Goal: Find specific page/section

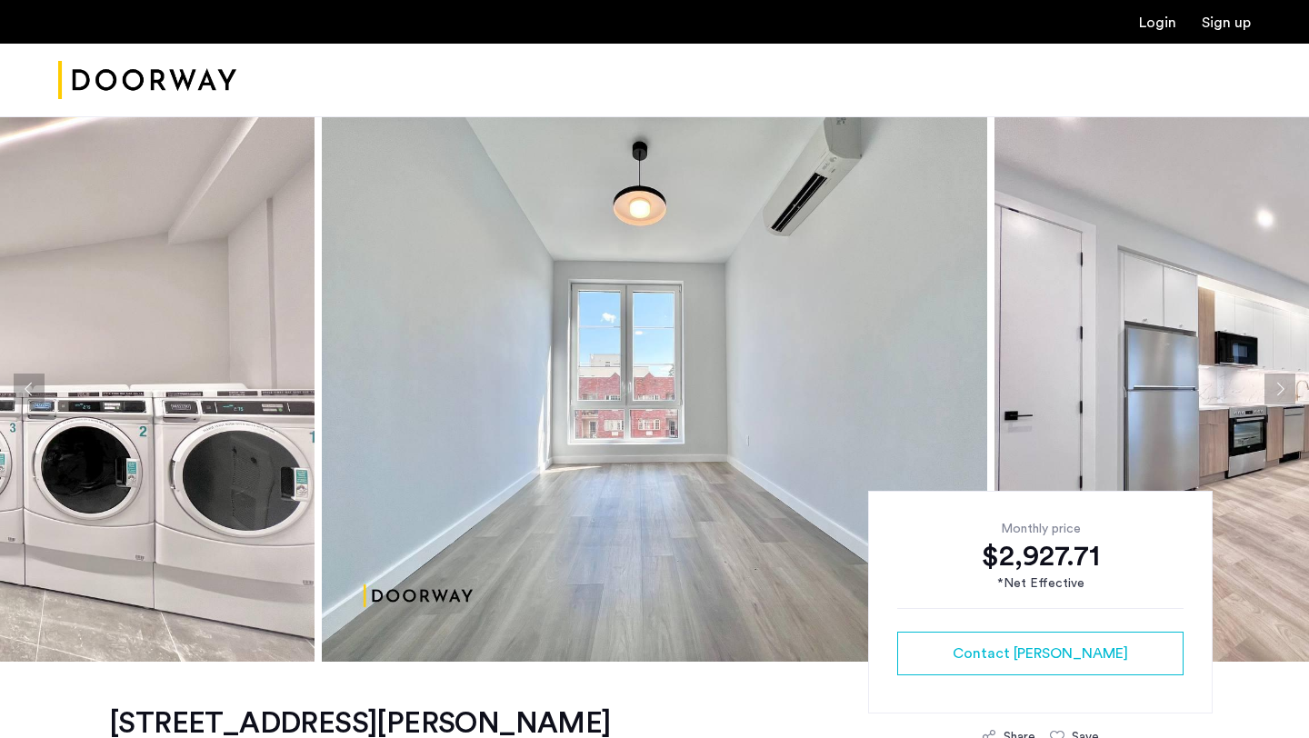
click at [187, 79] on img "Cazamio Logo" at bounding box center [147, 80] width 178 height 68
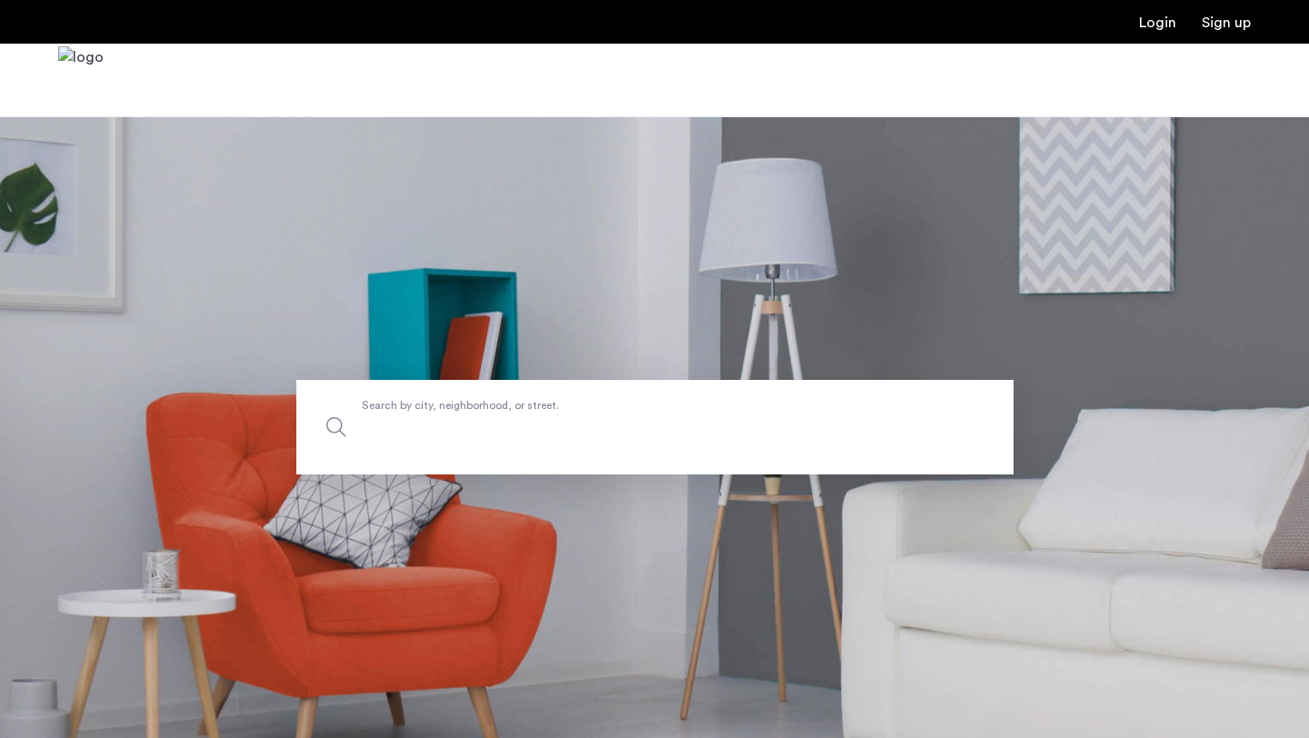
click at [483, 444] on input "Search by city, neighborhood, or street." at bounding box center [654, 427] width 717 height 95
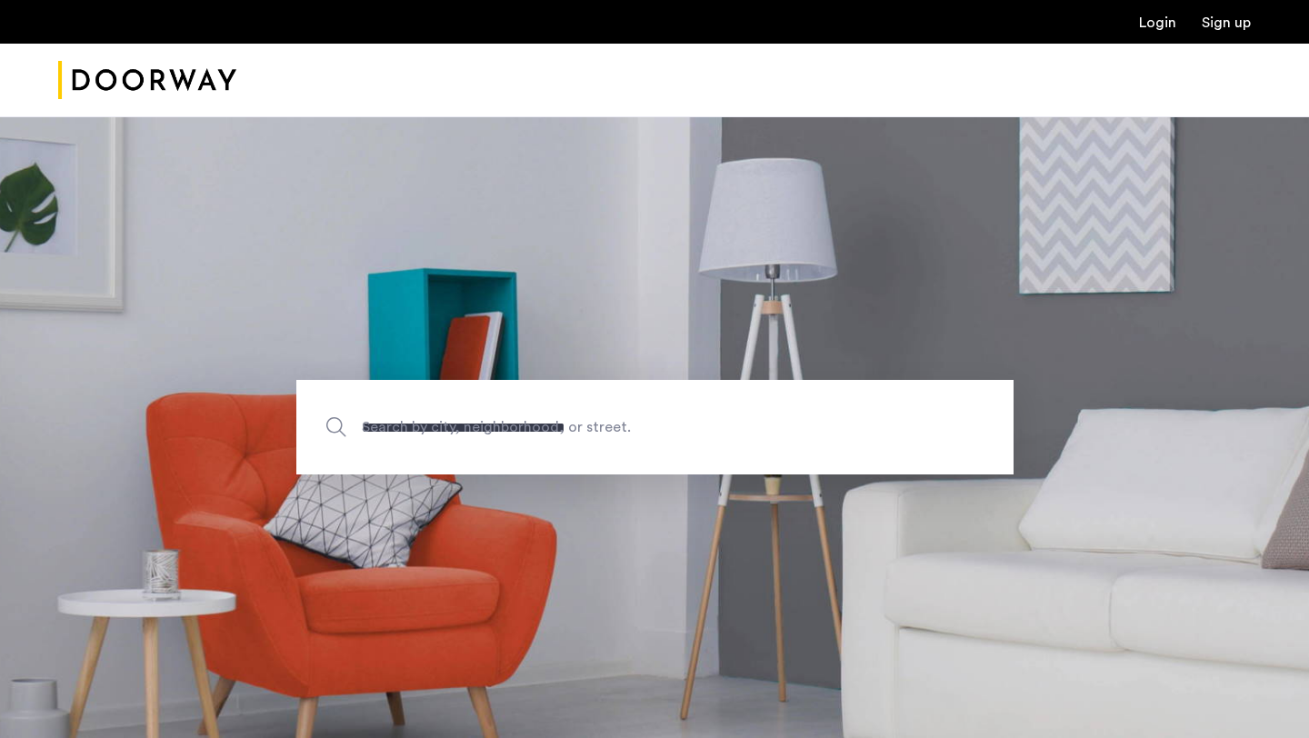
type input "**********"
